Goal: Task Accomplishment & Management: Use online tool/utility

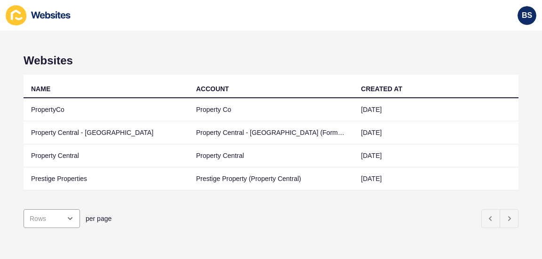
scroll to position [7, 0]
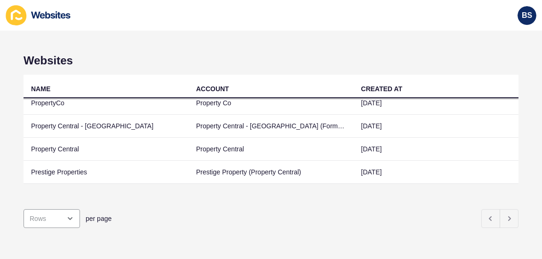
click at [47, 103] on td "PropertyCo" at bounding box center [106, 103] width 165 height 23
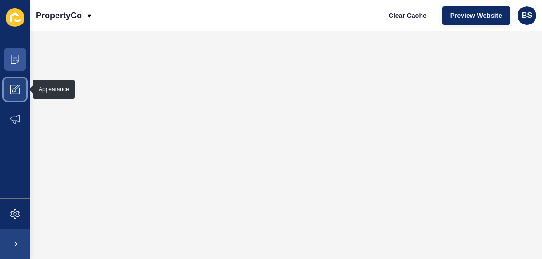
click at [12, 96] on span at bounding box center [15, 89] width 30 height 30
click at [20, 98] on span at bounding box center [15, 89] width 30 height 30
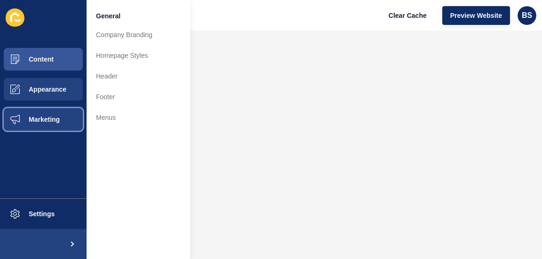
click at [46, 123] on span "Marketing" at bounding box center [29, 120] width 61 height 8
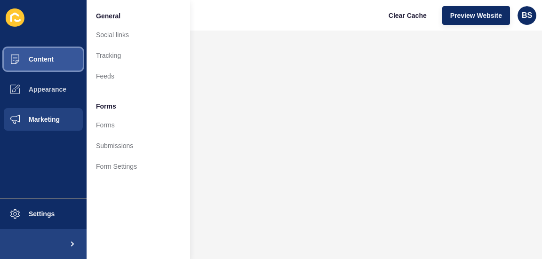
click at [43, 72] on button "Content" at bounding box center [43, 59] width 87 height 30
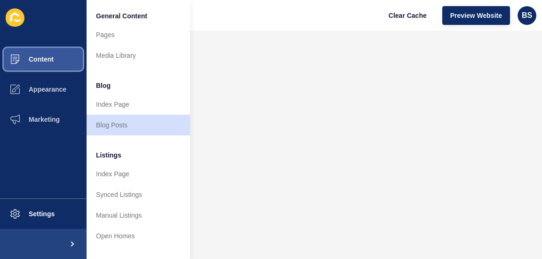
click at [43, 72] on button "Content" at bounding box center [43, 59] width 87 height 30
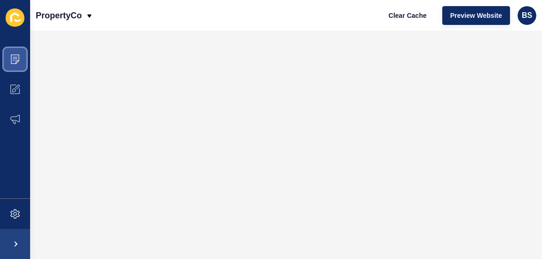
click at [18, 56] on icon at bounding box center [14, 59] width 9 height 9
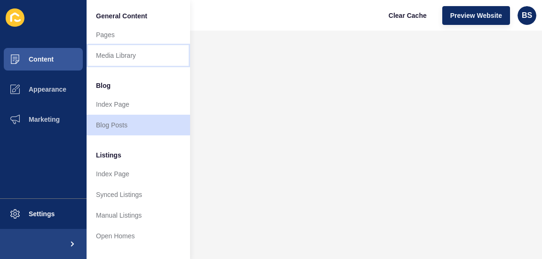
click at [111, 50] on link "Media Library" at bounding box center [138, 55] width 103 height 21
